Goal: Information Seeking & Learning: Learn about a topic

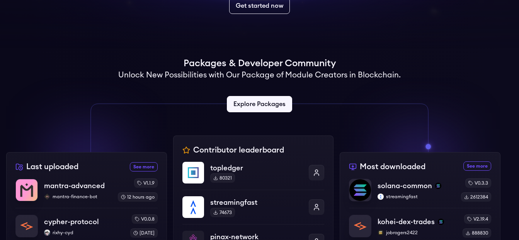
scroll to position [193, 0]
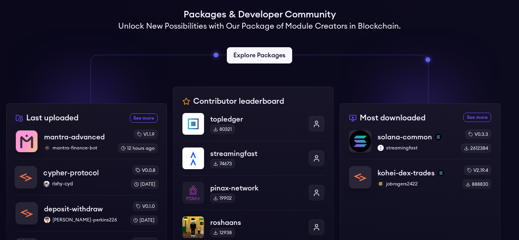
click at [68, 176] on p "cypher-protocol" at bounding box center [71, 172] width 56 height 11
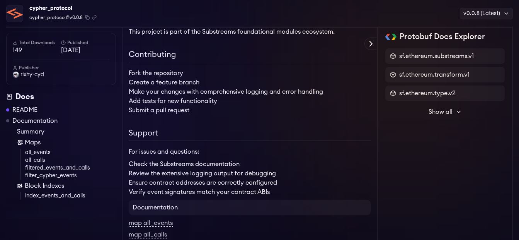
scroll to position [2320, 0]
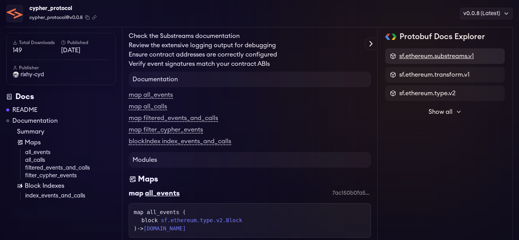
click at [442, 58] on span "sf.ethereum.substreams.v1" at bounding box center [436, 55] width 75 height 9
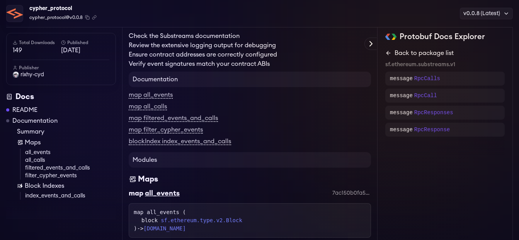
click at [395, 55] on link "Back to package list" at bounding box center [445, 52] width 119 height 9
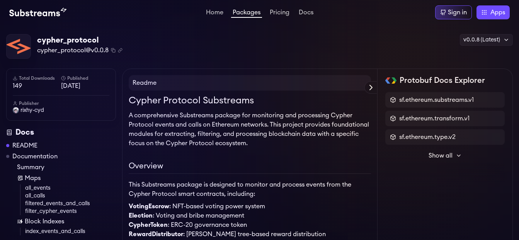
click at [29, 10] on img at bounding box center [37, 12] width 57 height 9
